Goal: Information Seeking & Learning: Learn about a topic

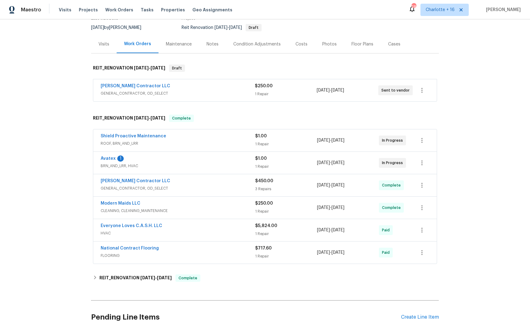
scroll to position [74, 0]
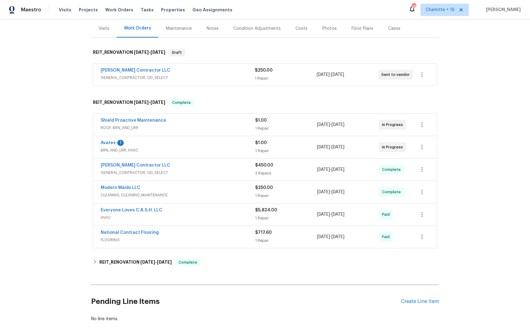
click at [185, 166] on div "[PERSON_NAME] Contractor LLC" at bounding box center [178, 165] width 154 height 7
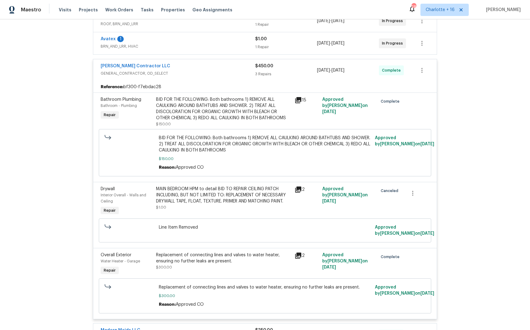
scroll to position [112, 0]
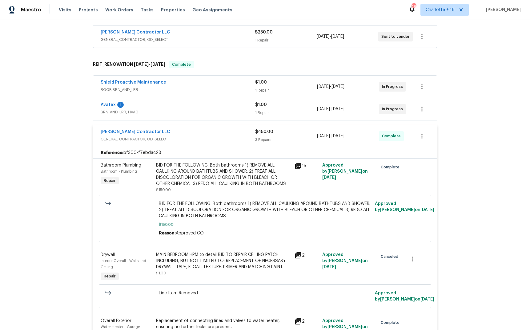
click at [185, 127] on div "[PERSON_NAME] Contractor LLC GENERAL_CONTRACTOR, OD_SELECT $450.00 3 Repairs [D…" at bounding box center [264, 136] width 343 height 22
click at [177, 135] on div "[PERSON_NAME] Contractor LLC" at bounding box center [178, 132] width 154 height 7
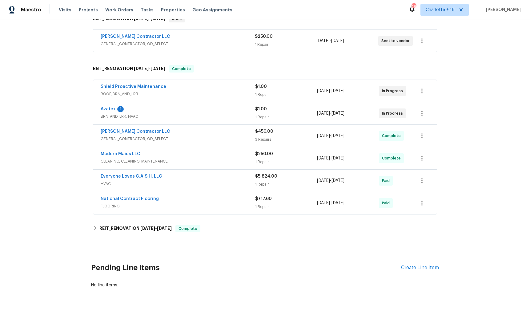
click at [175, 106] on div "Avatex 1" at bounding box center [178, 109] width 154 height 7
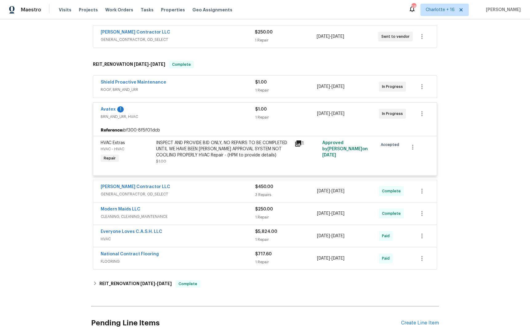
click at [299, 143] on div "1" at bounding box center [306, 143] width 24 height 7
click at [297, 142] on icon at bounding box center [298, 144] width 6 height 6
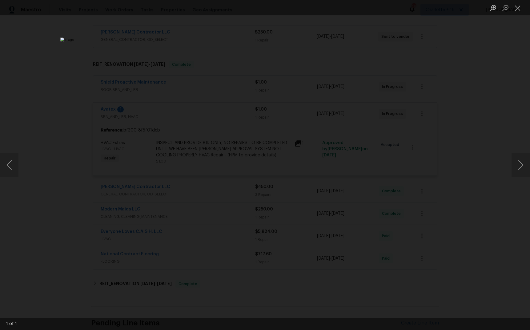
click at [420, 147] on div "Lightbox" at bounding box center [265, 165] width 530 height 330
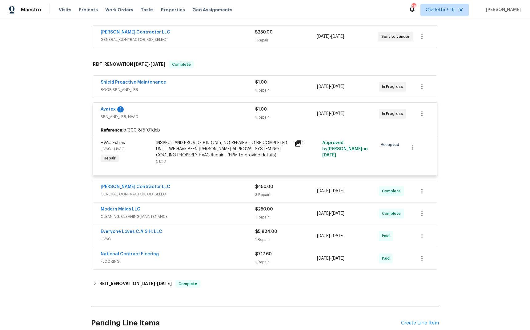
click at [211, 118] on span "BRN_AND_LRR, HVAC" at bounding box center [178, 117] width 154 height 6
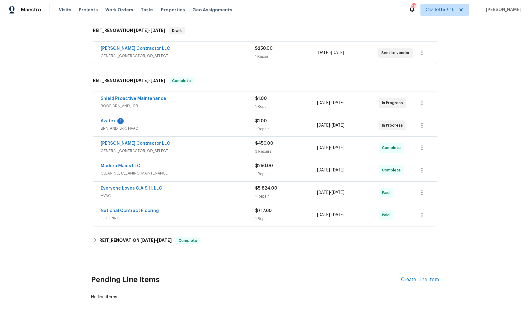
scroll to position [33, 0]
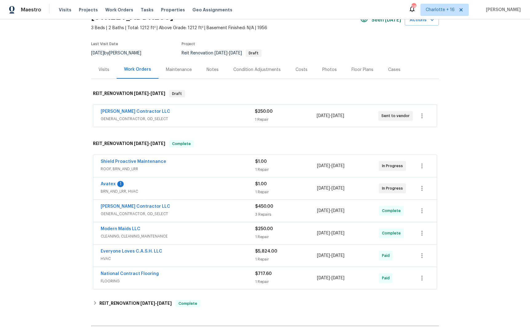
click at [214, 113] on div "[PERSON_NAME] Contractor LLC" at bounding box center [178, 112] width 154 height 7
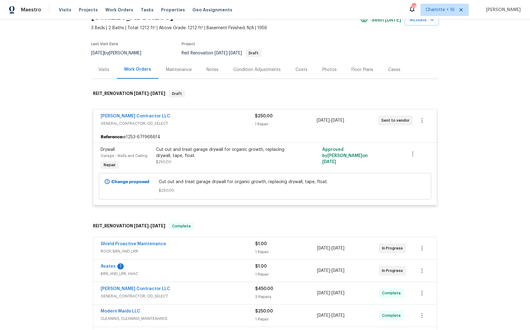
click at [200, 120] on div "[PERSON_NAME] Contractor LLC" at bounding box center [178, 116] width 154 height 7
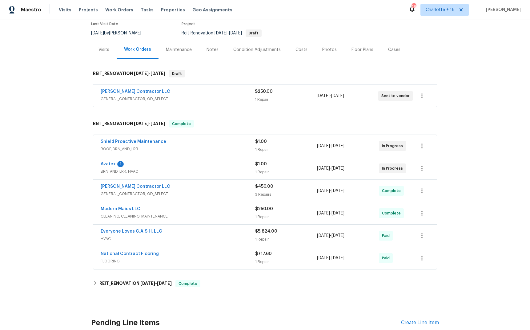
scroll to position [53, 0]
click at [207, 232] on div "Everyone Loves C.A.S.H. LLC" at bounding box center [178, 231] width 154 height 7
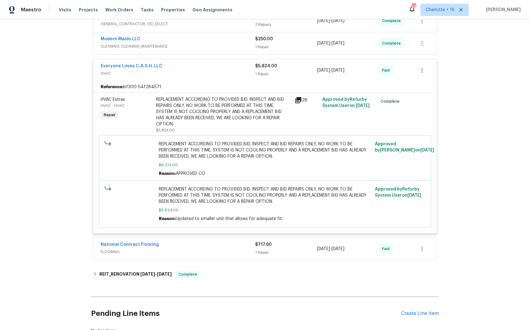
scroll to position [196, 0]
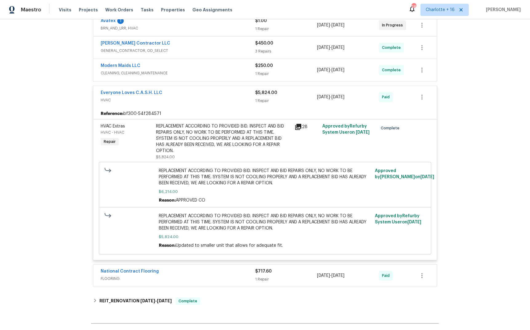
click at [298, 126] on icon at bounding box center [298, 127] width 6 height 6
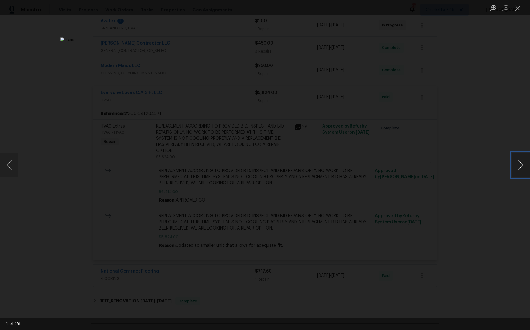
click at [524, 168] on button "Next image" at bounding box center [520, 165] width 18 height 25
click at [523, 167] on button "Next image" at bounding box center [520, 165] width 18 height 25
click at [523, 166] on button "Next image" at bounding box center [520, 165] width 18 height 25
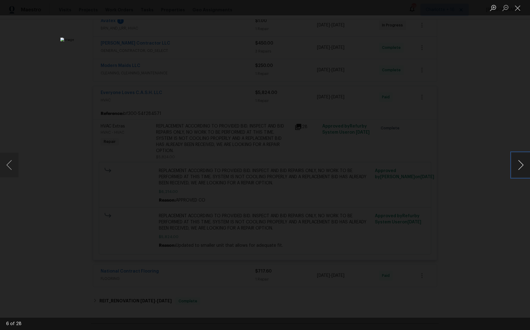
click at [523, 166] on button "Next image" at bounding box center [520, 165] width 18 height 25
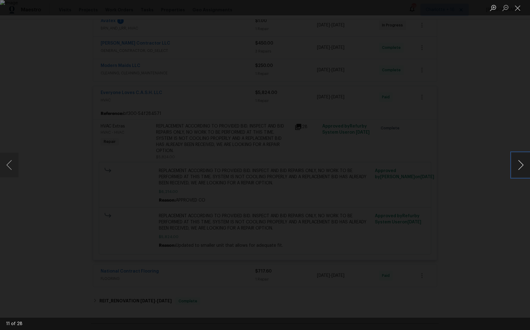
click at [523, 166] on button "Next image" at bounding box center [520, 165] width 18 height 25
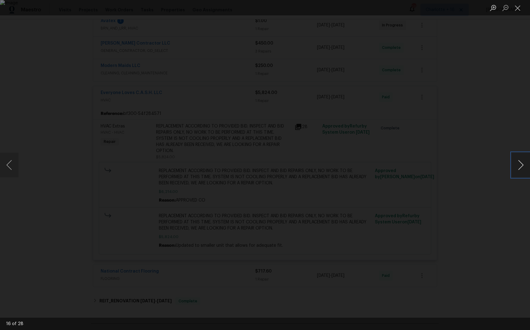
click at [523, 166] on button "Next image" at bounding box center [520, 165] width 18 height 25
click at [457, 154] on div "Lightbox" at bounding box center [265, 165] width 530 height 330
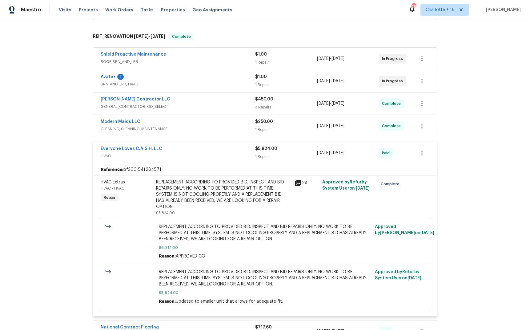
scroll to position [141, 0]
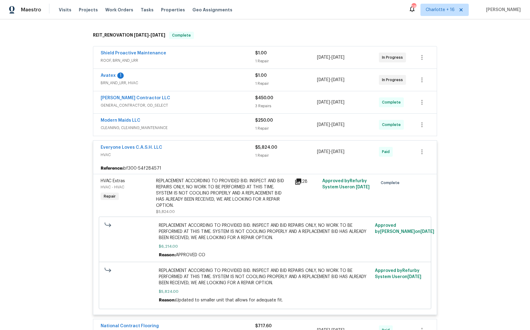
click at [297, 181] on icon at bounding box center [298, 182] width 6 height 6
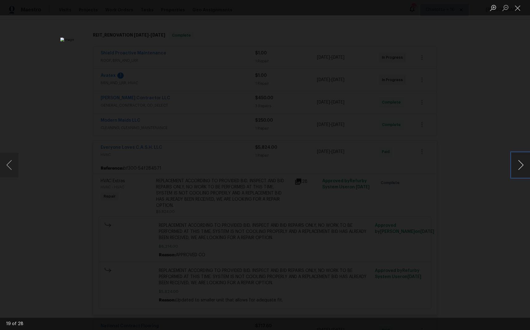
click at [519, 165] on button "Next image" at bounding box center [520, 165] width 18 height 25
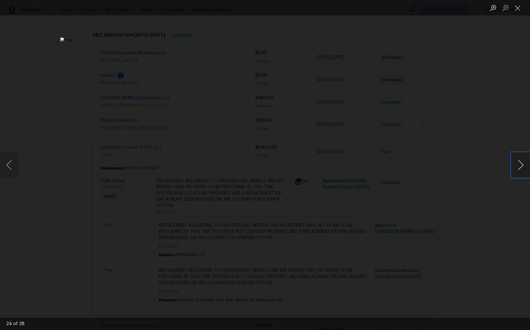
click at [519, 165] on button "Next image" at bounding box center [520, 165] width 18 height 25
click at [519, 164] on button "Next image" at bounding box center [520, 165] width 18 height 25
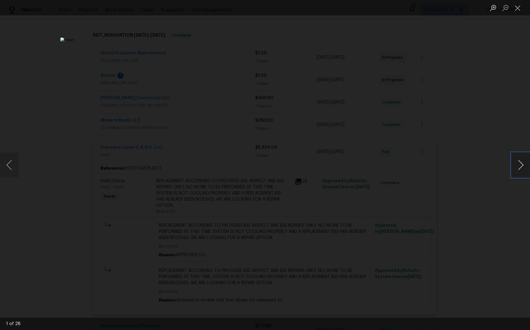
click at [519, 164] on button "Next image" at bounding box center [520, 165] width 18 height 25
click at [462, 90] on div "Lightbox" at bounding box center [265, 165] width 530 height 330
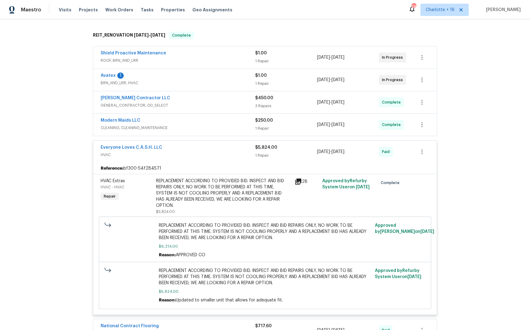
click at [199, 197] on div "REPLACEMENT ACCORDING TO PROVIDED BID. INSPECT AND BID REPAIRS ONLY, NO WORK TO…" at bounding box center [223, 193] width 135 height 31
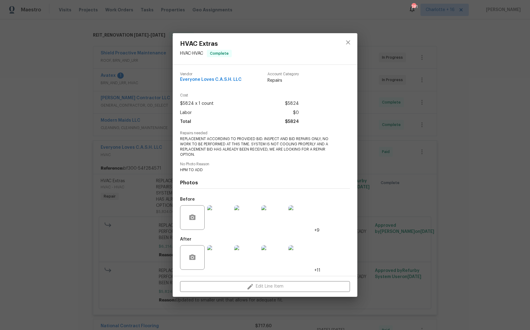
click at [215, 257] on img at bounding box center [219, 258] width 25 height 25
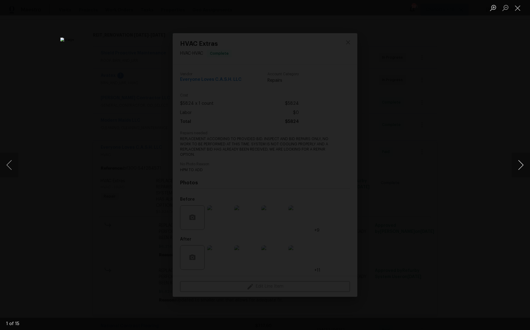
click at [513, 176] on button "Next image" at bounding box center [520, 165] width 18 height 25
click at [520, 170] on button "Next image" at bounding box center [520, 165] width 18 height 25
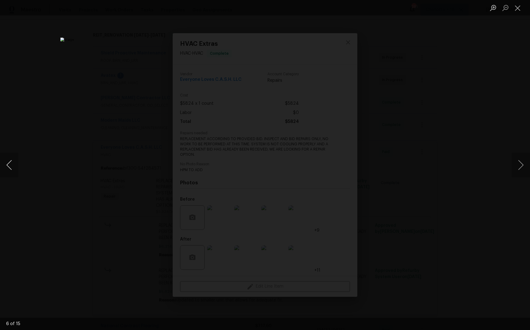
click at [12, 172] on button "Previous image" at bounding box center [9, 165] width 18 height 25
click at [519, 9] on button "Close lightbox" at bounding box center [517, 7] width 12 height 11
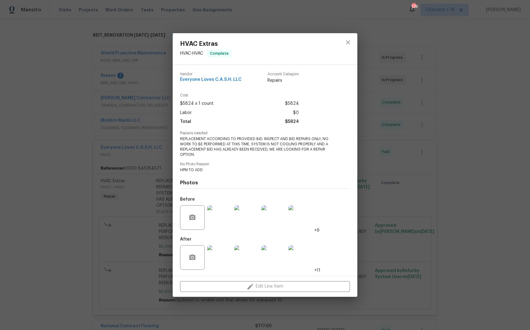
click at [302, 266] on img at bounding box center [300, 258] width 25 height 25
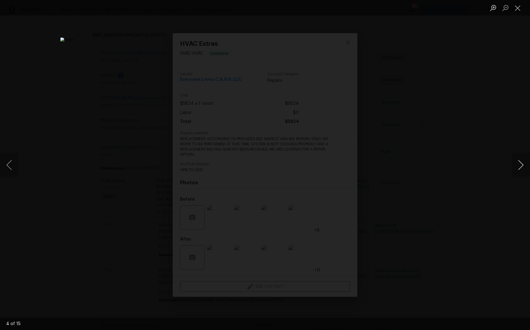
click at [524, 164] on button "Next image" at bounding box center [520, 165] width 18 height 25
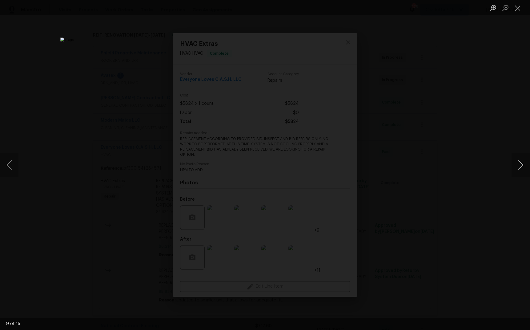
click at [524, 164] on button "Next image" at bounding box center [520, 165] width 18 height 25
click at [524, 163] on button "Next image" at bounding box center [520, 165] width 18 height 25
click at [524, 164] on button "Next image" at bounding box center [520, 165] width 18 height 25
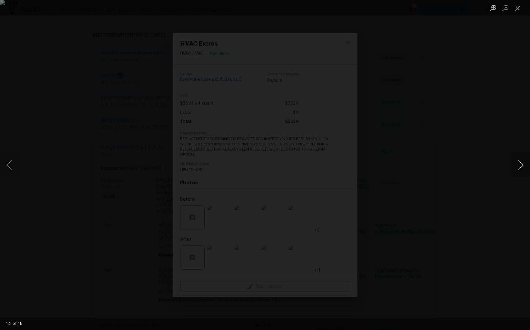
click at [524, 164] on button "Next image" at bounding box center [520, 165] width 18 height 25
click at [476, 108] on div "Lightbox" at bounding box center [265, 165] width 530 height 330
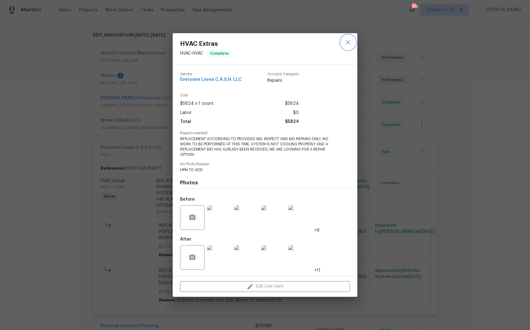
click at [350, 41] on icon "close" at bounding box center [347, 42] width 7 height 7
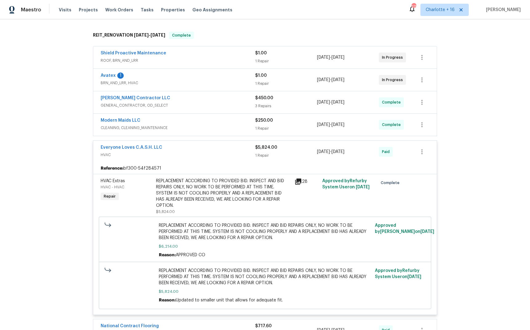
click at [183, 154] on span "HVAC" at bounding box center [178, 155] width 154 height 6
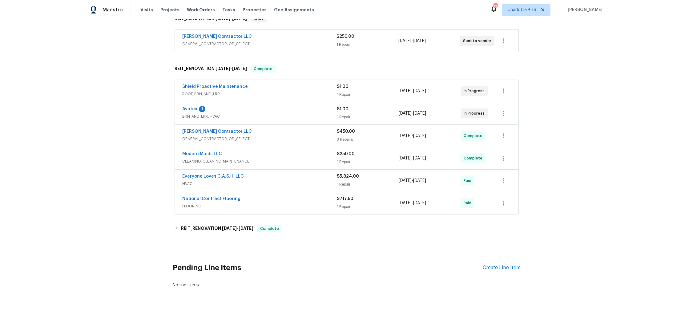
scroll to position [0, 0]
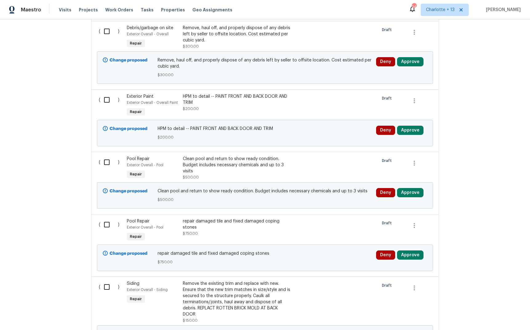
scroll to position [4975, 0]
